Goal: Task Accomplishment & Management: Manage account settings

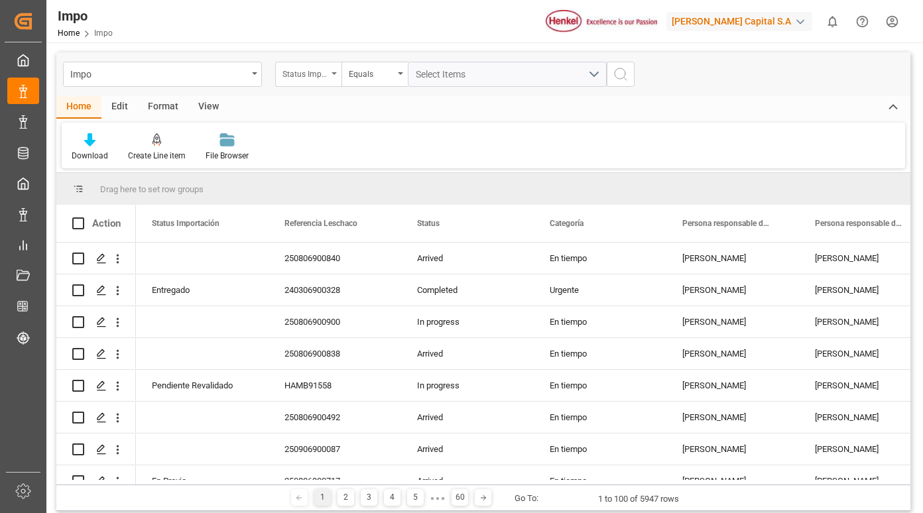
click at [326, 66] on div "Status Importación" at bounding box center [304, 72] width 45 height 15
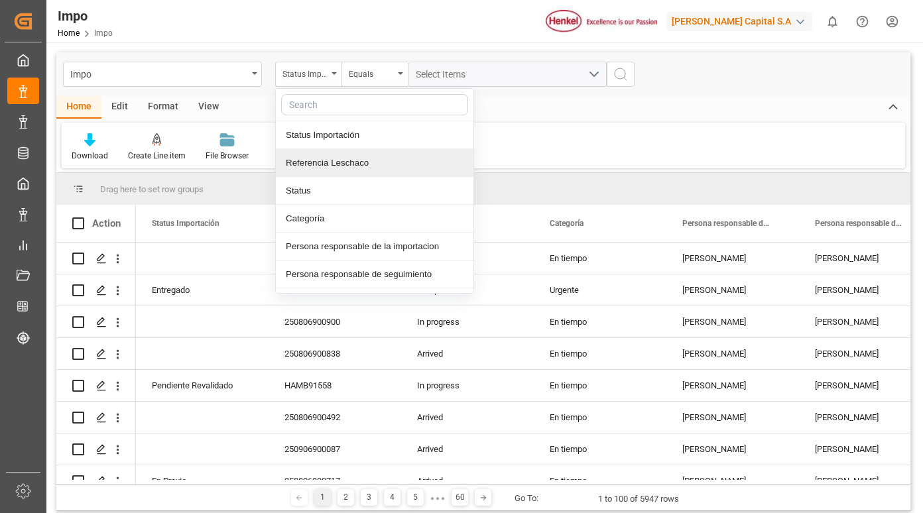
drag, startPoint x: 334, startPoint y: 163, endPoint x: 397, endPoint y: 141, distance: 67.5
click at [334, 163] on div "Referencia Leschaco" at bounding box center [375, 163] width 198 height 28
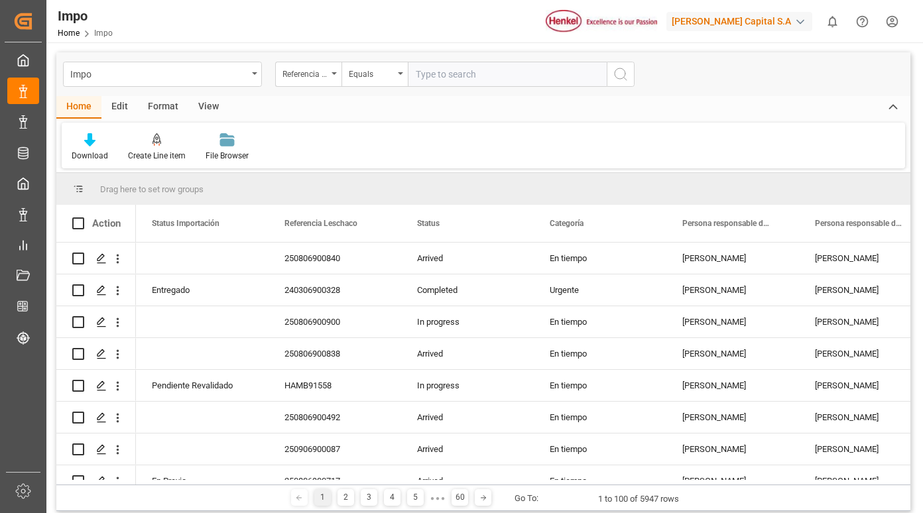
click at [436, 76] on input "text" at bounding box center [507, 74] width 199 height 25
type input "250815080146"
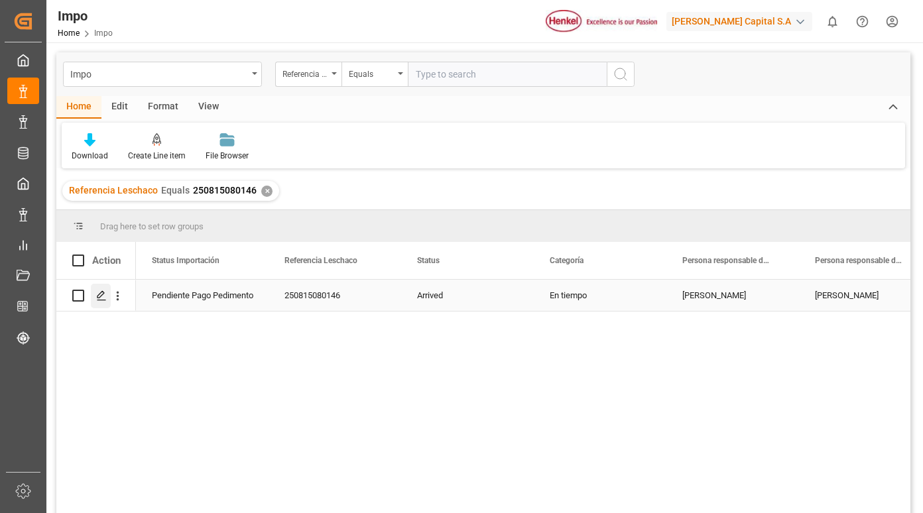
click at [99, 303] on div "Press SPACE to select this row." at bounding box center [101, 296] width 20 height 25
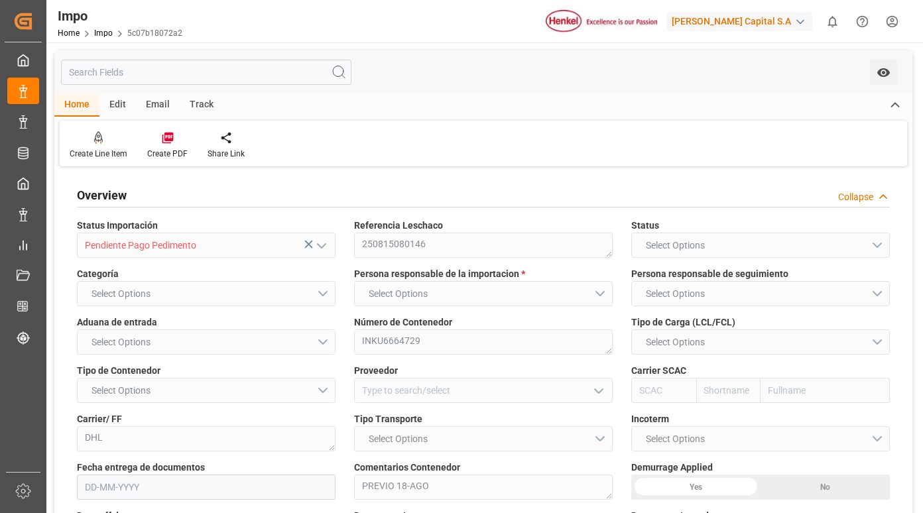
type input "0"
type input "2"
type input "4.5"
type input "4"
type input "[DATE]"
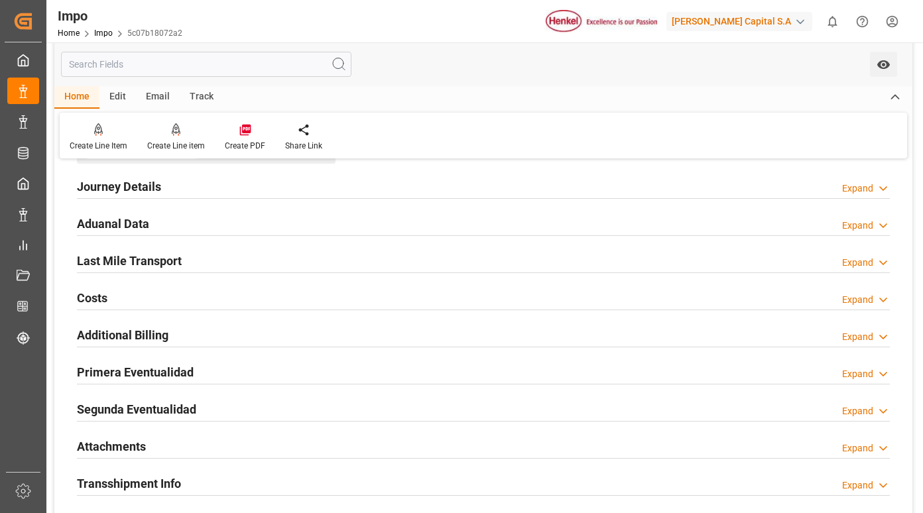
scroll to position [995, 0]
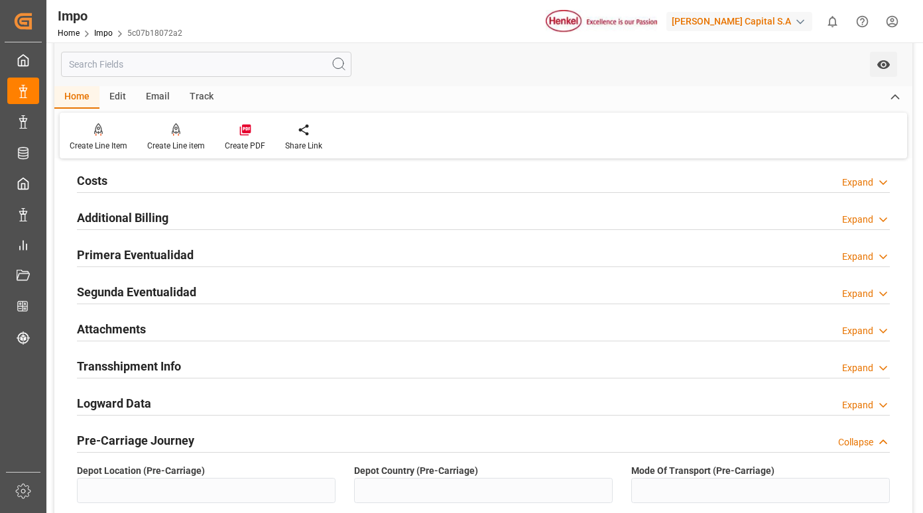
click at [156, 257] on h2 "Primera Eventualidad" at bounding box center [135, 255] width 117 height 18
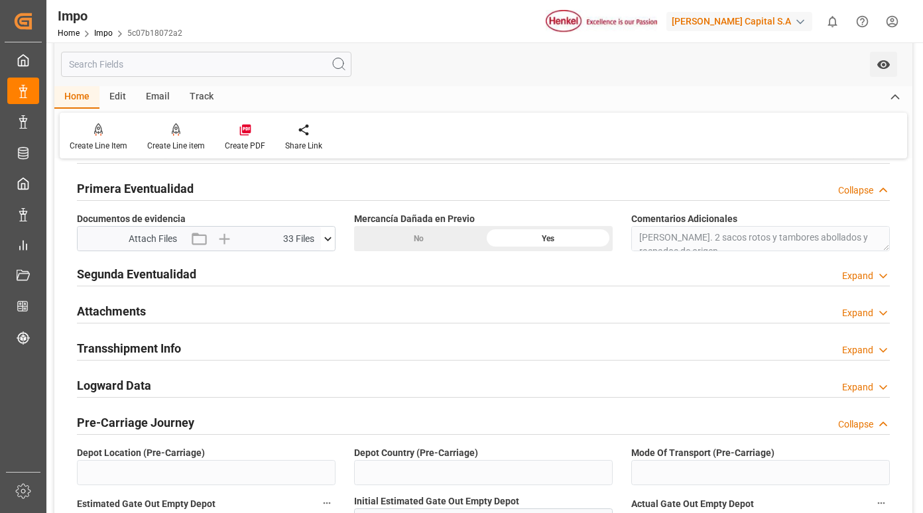
scroll to position [1127, 0]
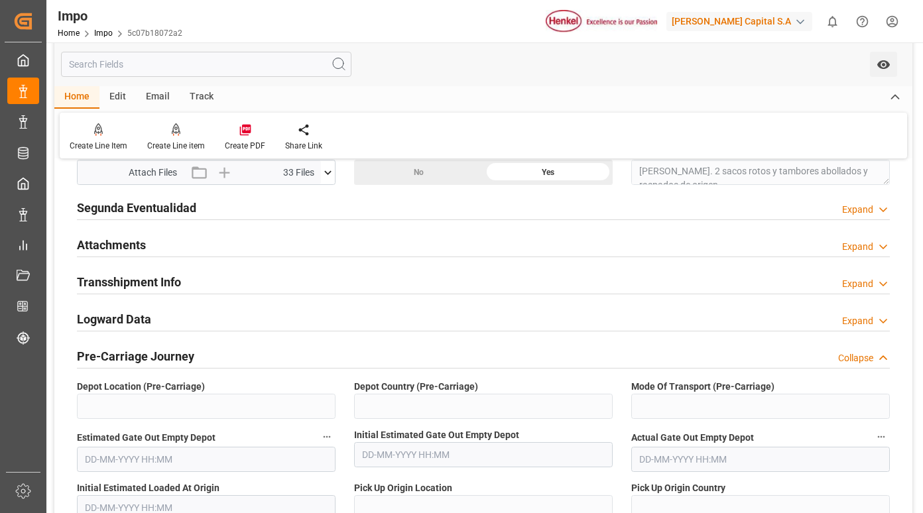
click at [328, 170] on icon at bounding box center [328, 173] width 14 height 14
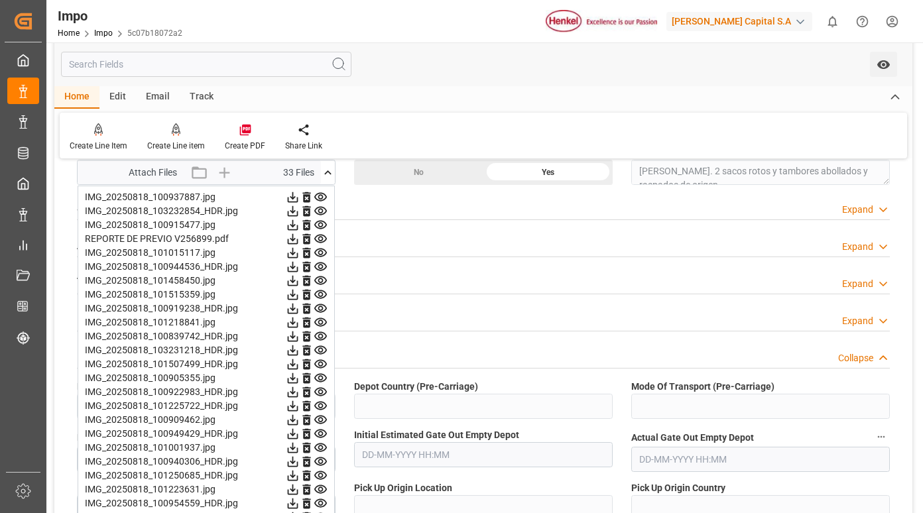
click at [300, 200] on icon at bounding box center [293, 197] width 14 height 14
click at [298, 208] on icon at bounding box center [293, 211] width 11 height 11
click at [300, 228] on icon at bounding box center [293, 225] width 14 height 14
click at [300, 239] on icon at bounding box center [293, 239] width 14 height 14
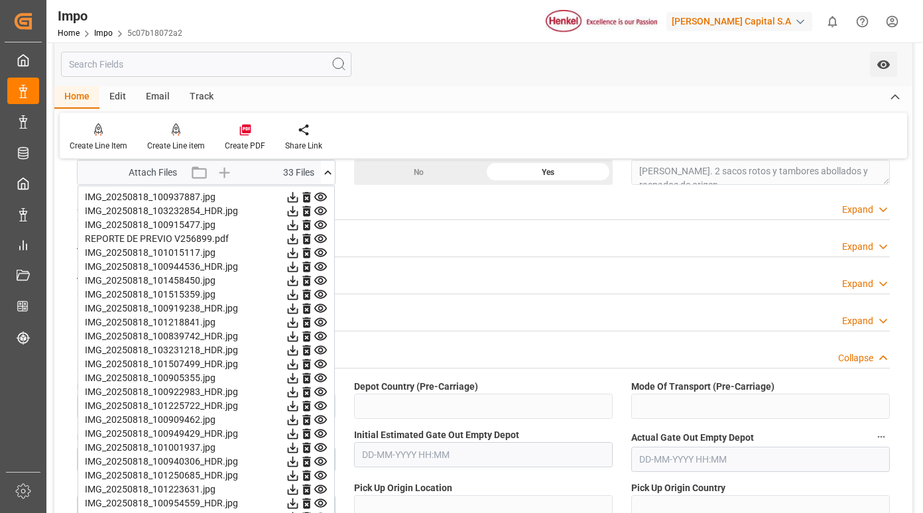
click at [298, 255] on icon at bounding box center [293, 253] width 11 height 11
click at [298, 265] on icon at bounding box center [293, 267] width 11 height 11
click at [298, 279] on icon at bounding box center [293, 281] width 11 height 11
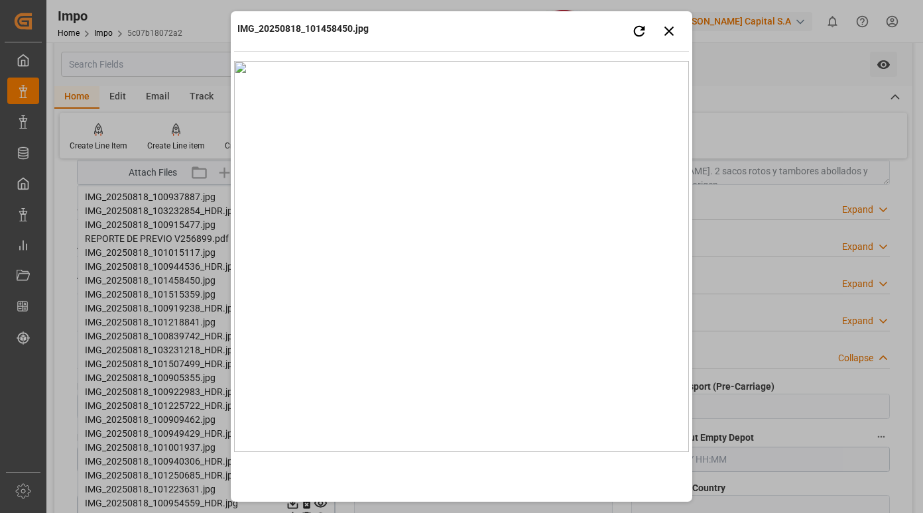
click at [357, 243] on img at bounding box center [461, 256] width 455 height 391
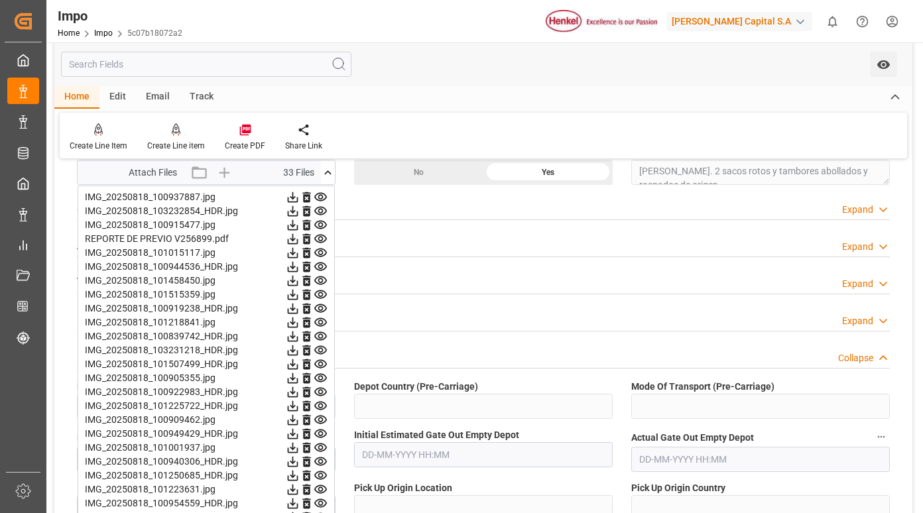
click at [298, 265] on icon at bounding box center [293, 267] width 11 height 11
click at [298, 284] on icon at bounding box center [293, 281] width 11 height 11
click at [300, 294] on icon at bounding box center [293, 295] width 14 height 14
click at [298, 306] on icon at bounding box center [293, 309] width 11 height 11
click at [298, 295] on icon at bounding box center [293, 295] width 11 height 11
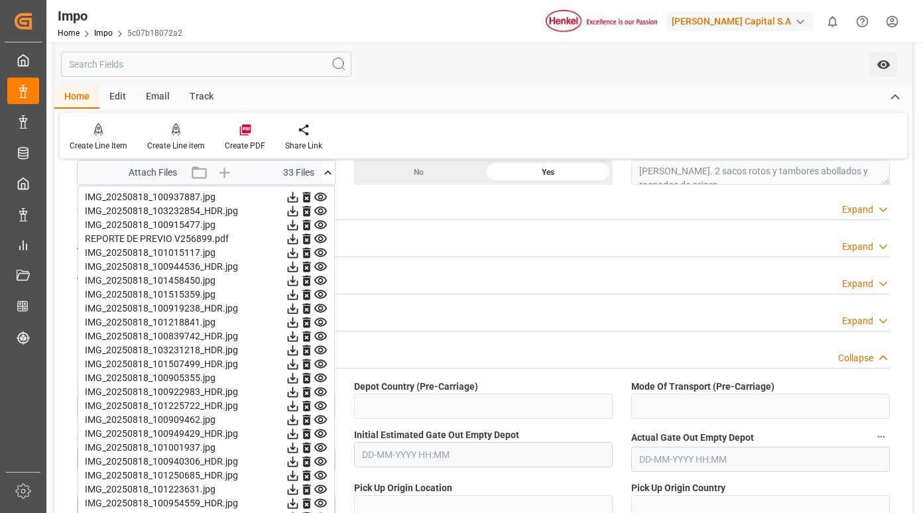
click at [298, 310] on icon at bounding box center [293, 309] width 11 height 11
click at [300, 324] on icon at bounding box center [293, 323] width 14 height 14
click at [298, 336] on icon at bounding box center [293, 337] width 11 height 11
click at [298, 349] on icon at bounding box center [293, 350] width 11 height 11
click at [298, 364] on icon at bounding box center [293, 364] width 11 height 11
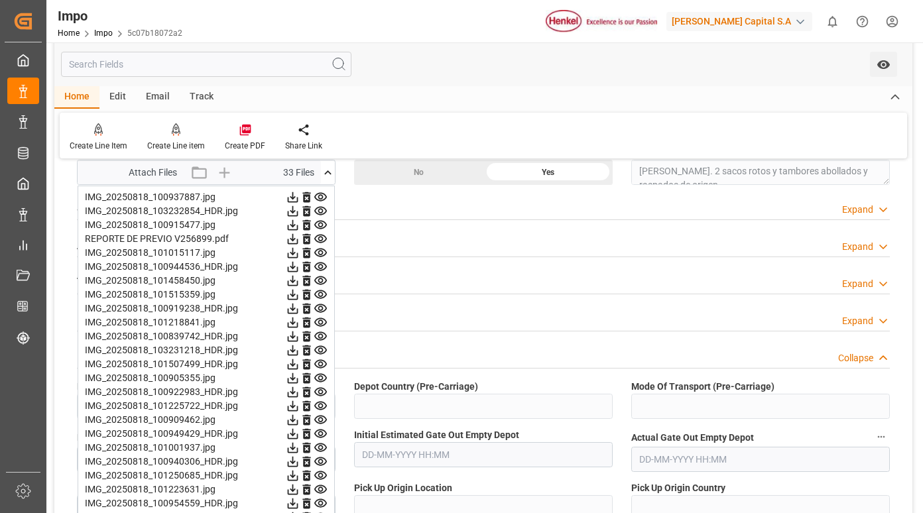
click at [298, 377] on icon at bounding box center [293, 378] width 11 height 11
click at [298, 393] on icon at bounding box center [293, 392] width 11 height 11
click at [298, 406] on icon at bounding box center [293, 406] width 11 height 11
click at [298, 420] on icon at bounding box center [293, 420] width 11 height 11
click at [298, 432] on icon at bounding box center [293, 434] width 11 height 11
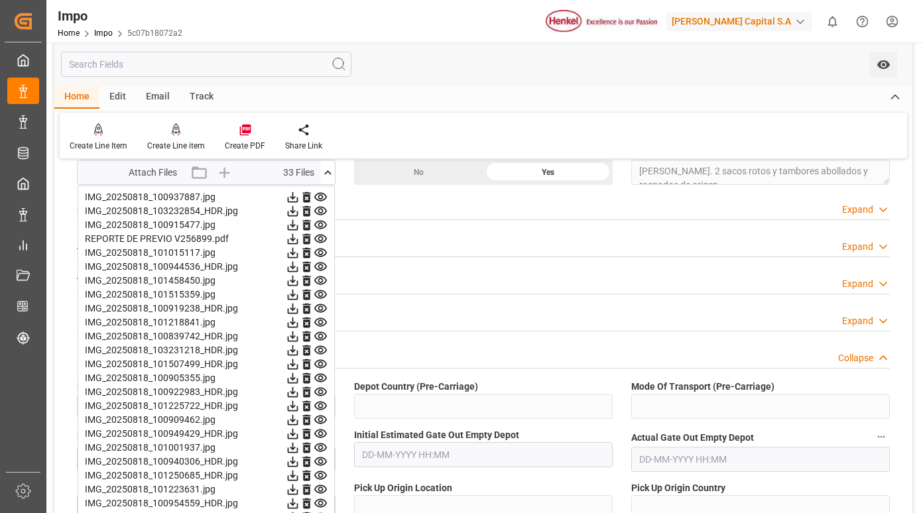
click at [298, 447] on icon at bounding box center [293, 448] width 11 height 11
click at [300, 463] on icon at bounding box center [293, 462] width 14 height 14
click at [298, 404] on icon at bounding box center [293, 406] width 11 height 11
click at [300, 419] on icon at bounding box center [293, 420] width 14 height 14
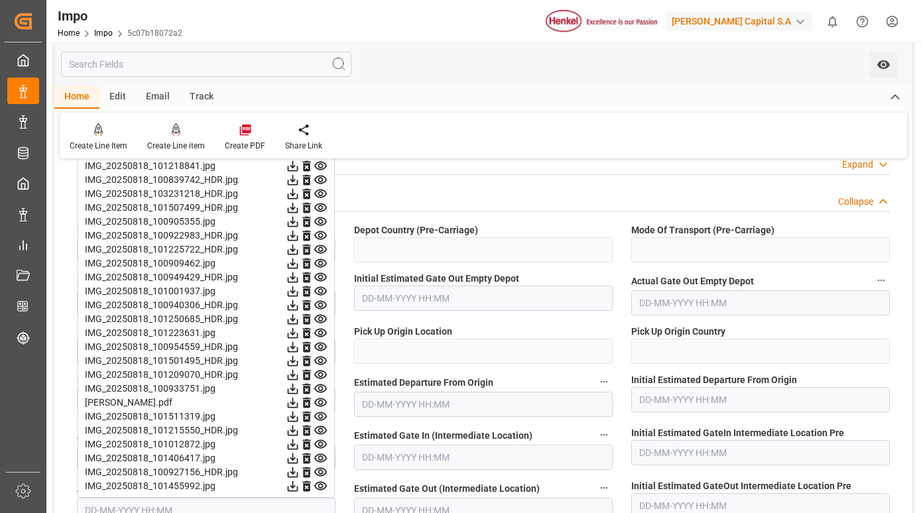
scroll to position [1326, 0]
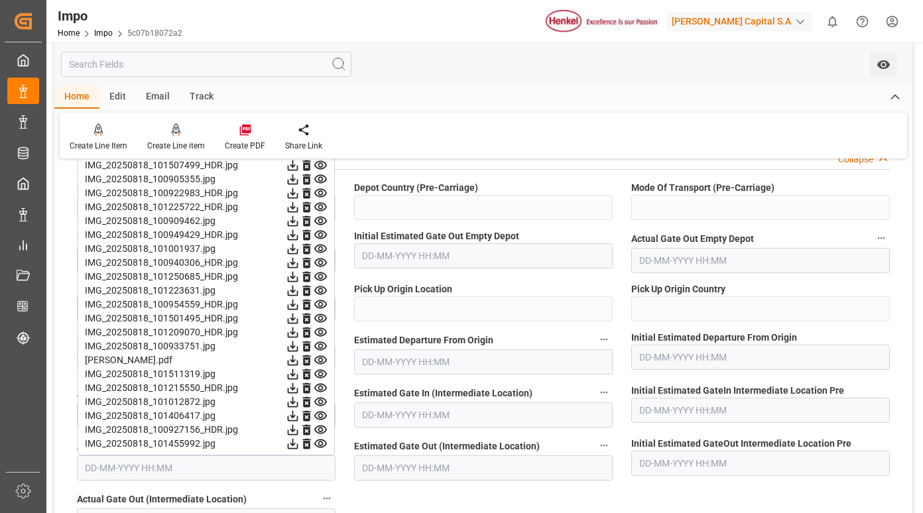
click at [298, 219] on icon at bounding box center [293, 221] width 11 height 11
click at [298, 231] on icon at bounding box center [293, 235] width 11 height 11
click at [298, 247] on icon at bounding box center [293, 249] width 11 height 11
click at [298, 259] on icon at bounding box center [293, 263] width 11 height 11
click at [300, 274] on icon at bounding box center [293, 277] width 14 height 14
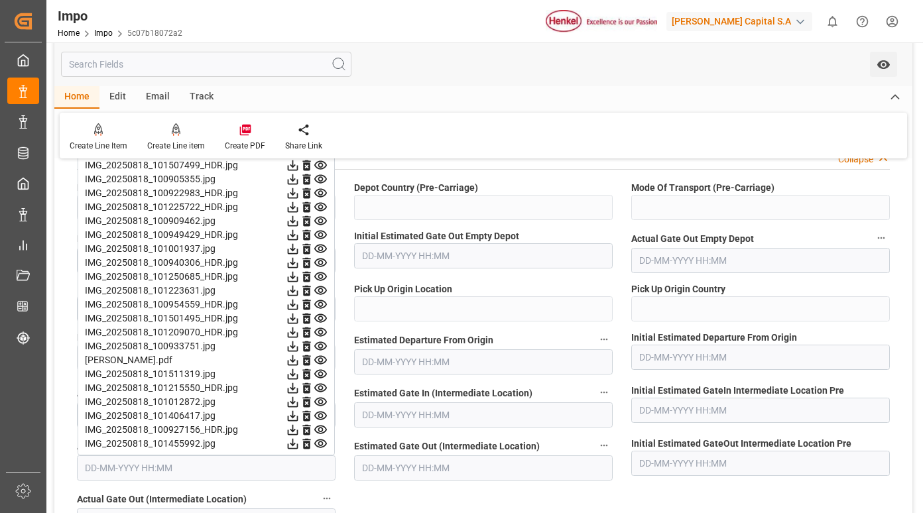
click at [300, 290] on icon at bounding box center [293, 291] width 14 height 14
click at [298, 306] on icon at bounding box center [293, 305] width 11 height 11
click at [300, 319] on icon at bounding box center [293, 319] width 14 height 14
click at [298, 320] on icon at bounding box center [293, 319] width 11 height 11
click at [298, 334] on icon at bounding box center [293, 333] width 11 height 11
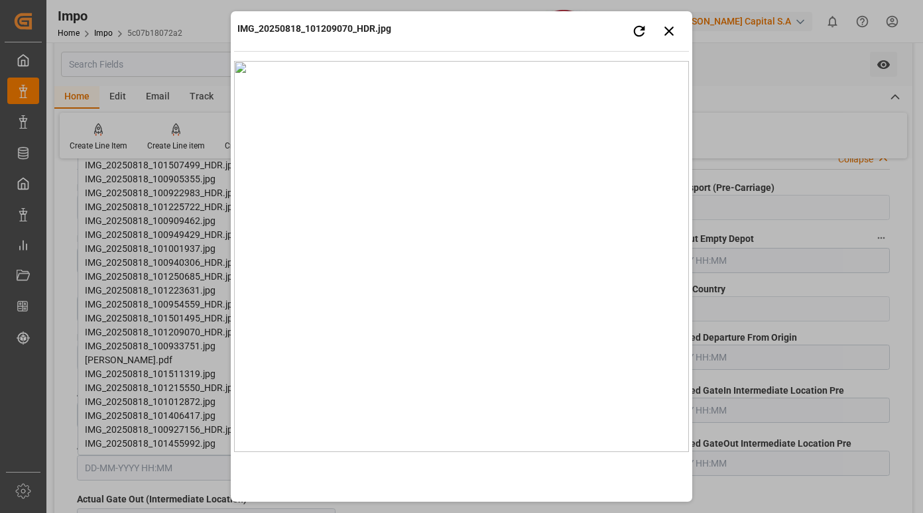
click at [495, 23] on div "IMG_20250818_101209070_HDR.jpg Retry Close preview" at bounding box center [461, 33] width 455 height 36
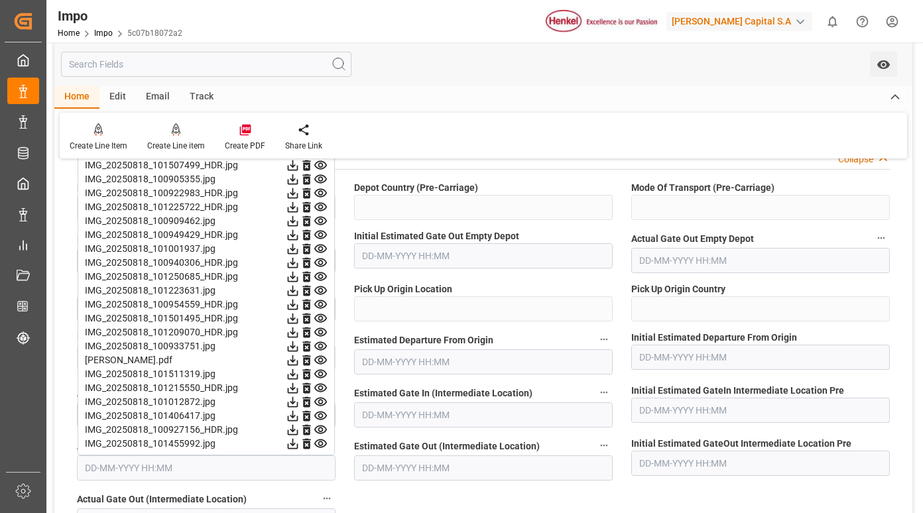
scroll to position [1393, 0]
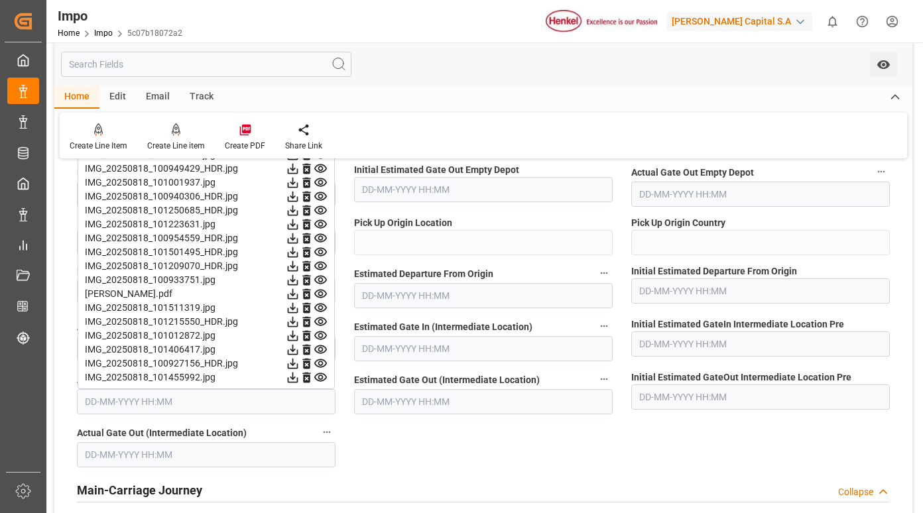
click at [298, 308] on icon at bounding box center [293, 308] width 11 height 11
click at [300, 349] on icon at bounding box center [293, 350] width 14 height 14
click at [298, 365] on icon at bounding box center [293, 364] width 11 height 11
click at [298, 375] on icon at bounding box center [293, 378] width 11 height 11
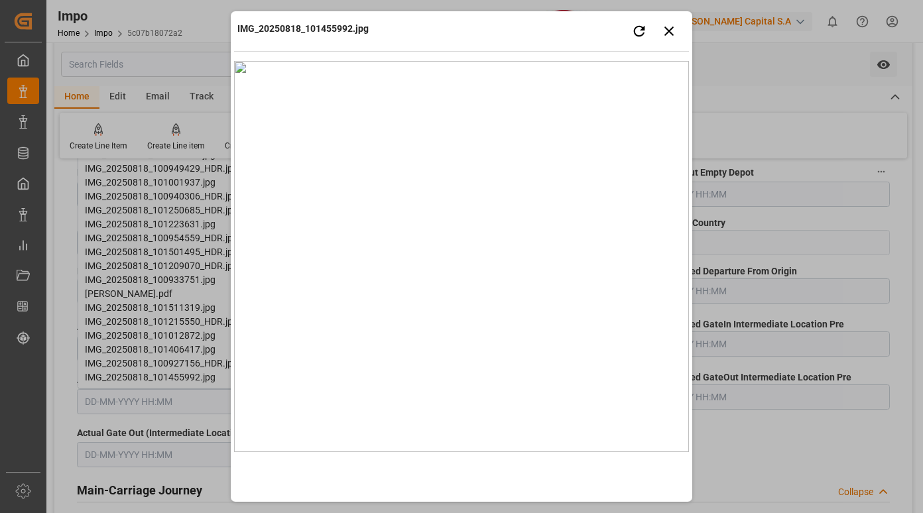
drag, startPoint x: 522, startPoint y: 21, endPoint x: 532, endPoint y: 32, distance: 15.5
click at [522, 21] on div "IMG_20250818_101455992.jpg Retry Close preview" at bounding box center [461, 33] width 455 height 36
click at [673, 30] on icon "button" at bounding box center [669, 31] width 17 height 17
